Goal: Complete application form

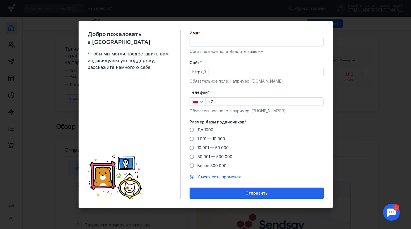
click at [210, 43] on input "Имя *" at bounding box center [257, 42] width 134 height 8
type input "v"
type input "[PERSON_NAME]"
click at [193, 55] on form "Имя * [PERSON_NAME] поле. Введите ваше имя [PERSON_NAME] * https:// Обязательно…" at bounding box center [257, 114] width 134 height 168
click at [224, 71] on input "Cайт *" at bounding box center [266, 72] width 115 height 8
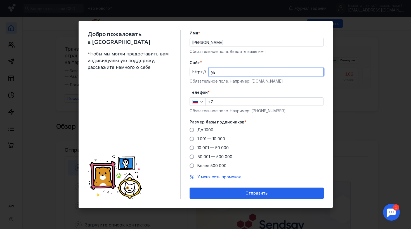
type input "у"
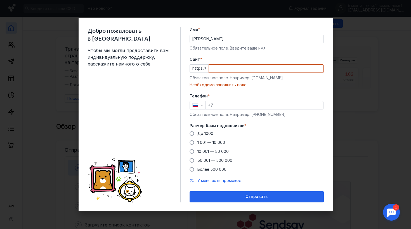
click at [198, 70] on div "https://" at bounding box center [257, 68] width 134 height 8
click at [219, 71] on input "Cайт *" at bounding box center [266, 69] width 115 height 8
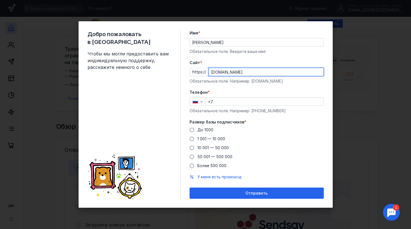
type input "[DOMAIN_NAME]"
click at [236, 87] on form "Имя * [PERSON_NAME] поле. Введите ваше имя [PERSON_NAME] * https:// [DOMAIN_NAM…" at bounding box center [257, 114] width 134 height 168
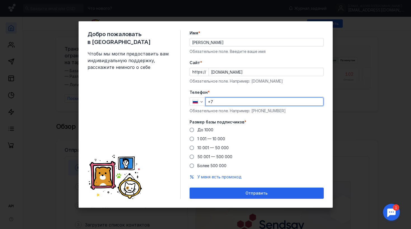
click at [252, 104] on input "+7" at bounding box center [265, 102] width 118 height 8
type input "[PHONE_NUMBER]"
click at [265, 85] on form "Имя * [PERSON_NAME] поле. Введите ваше имя [PERSON_NAME] * https:// [DOMAIN_NAM…" at bounding box center [257, 114] width 134 height 168
click at [192, 130] on span at bounding box center [192, 130] width 4 height 4
click at [0, 0] on input "До 1000" at bounding box center [0, 0] width 0 height 0
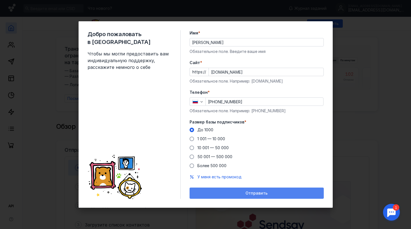
click at [253, 195] on span "Отправить" at bounding box center [257, 193] width 22 height 5
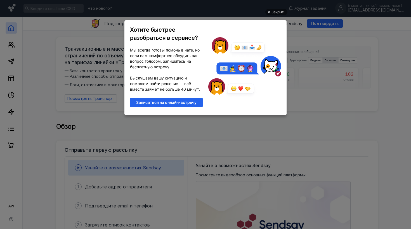
click at [188, 130] on div "Закрыть Хотите быстрее разобраться в сервисе? Мы всегда готовы помочь в чате, н…" at bounding box center [206, 108] width 168 height 215
click at [318, 51] on ul "Закрыть Хотите быстрее разобраться в сервисе? Мы всегда готовы помочь в чате, н…" at bounding box center [205, 115] width 411 height 229
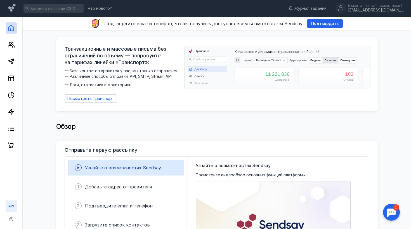
click at [11, 207] on icon at bounding box center [11, 206] width 7 height 7
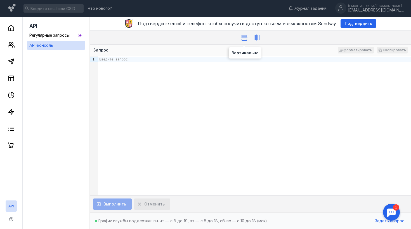
click at [246, 35] on rect at bounding box center [244, 35] width 5 height 1
click at [14, 29] on icon at bounding box center [11, 28] width 7 height 7
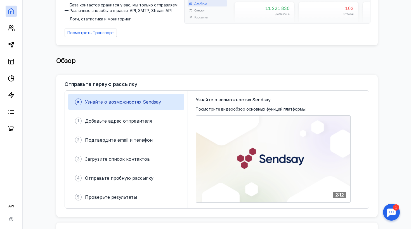
scroll to position [67, 0]
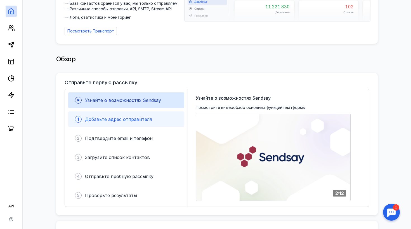
click at [96, 116] on span "Добавьте адрес отправителя" at bounding box center [118, 119] width 67 height 6
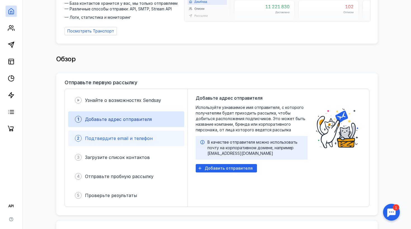
click at [103, 137] on span "Подтвердите email и телефон" at bounding box center [119, 138] width 68 height 6
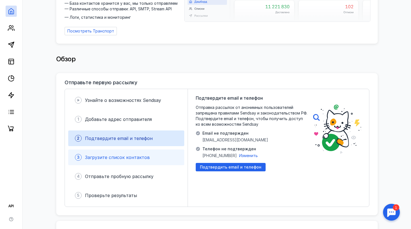
click at [134, 154] on span "Загрузите список контактов" at bounding box center [117, 157] width 65 height 6
